Goal: Navigation & Orientation: Go to known website

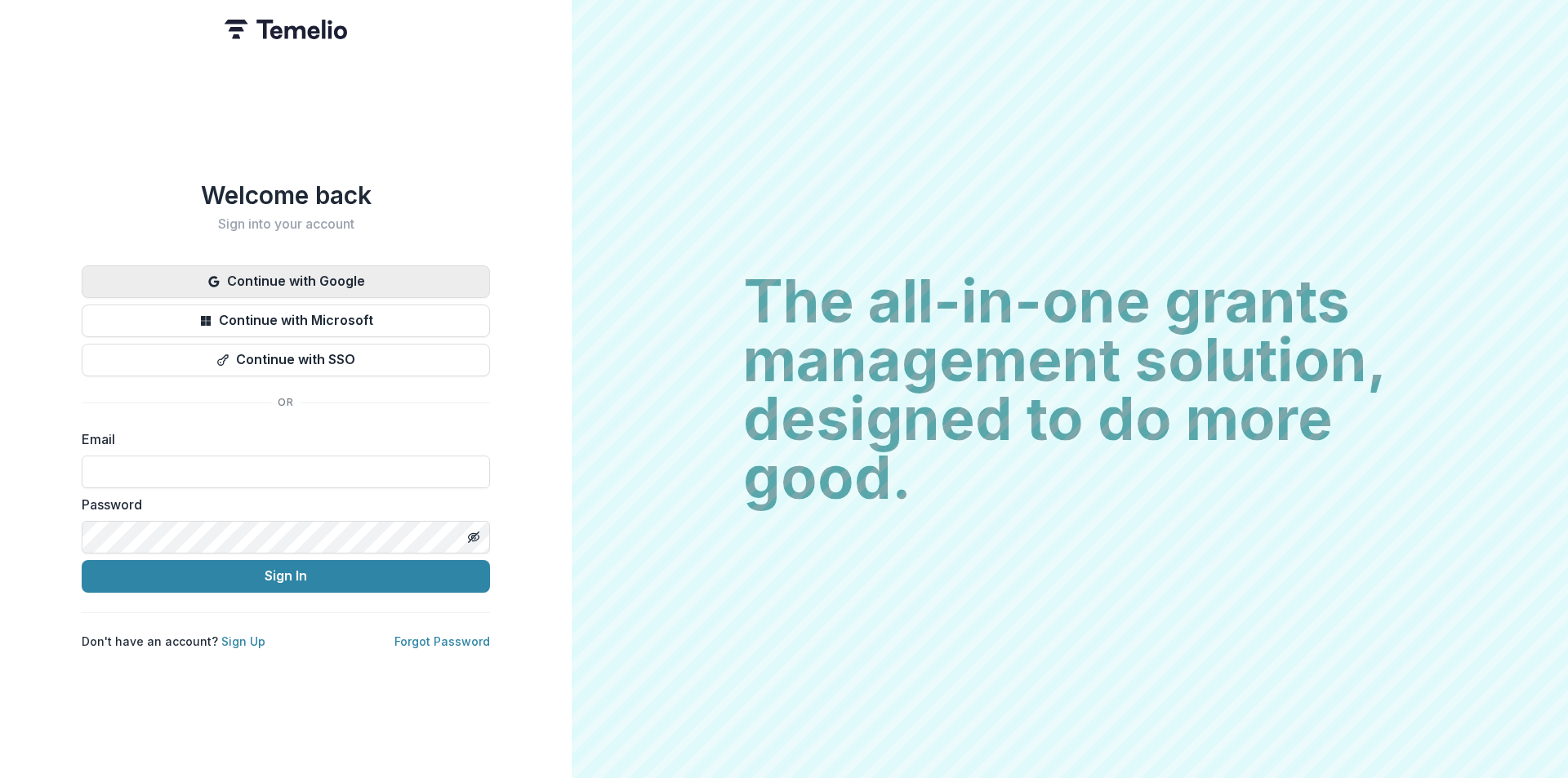
click at [291, 274] on button "Continue with Google" at bounding box center [285, 281] width 408 height 33
